Goal: Check status: Check status

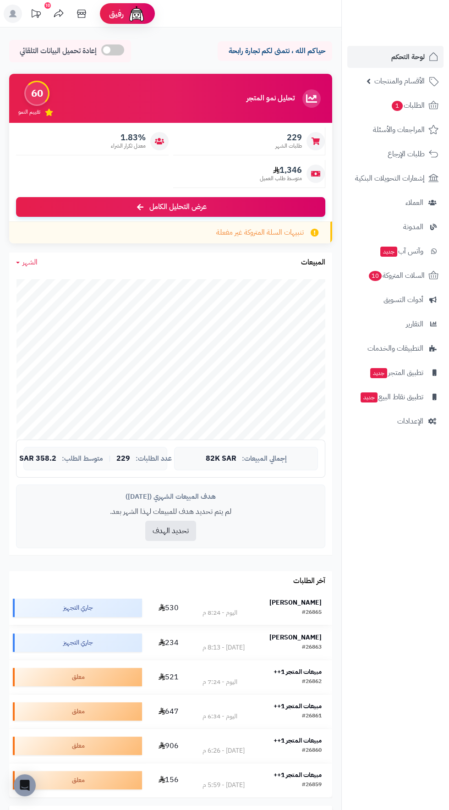
click at [308, 602] on strong "[PERSON_NAME]" at bounding box center [295, 602] width 52 height 10
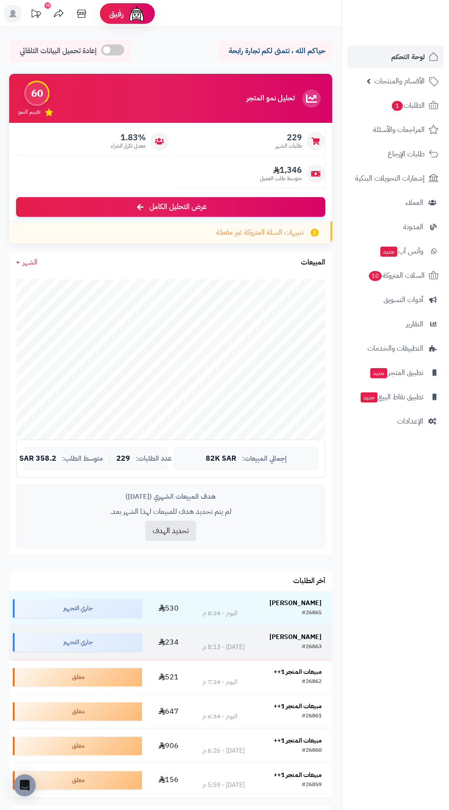
click at [313, 633] on strong "[PERSON_NAME]" at bounding box center [295, 637] width 52 height 10
